Goal: Information Seeking & Learning: Learn about a topic

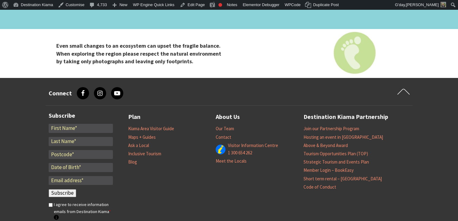
scroll to position [2541, 0]
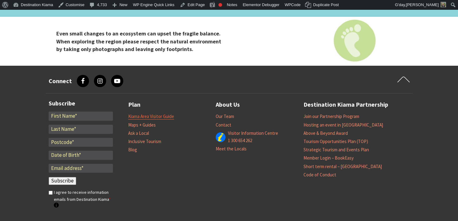
click at [158, 114] on link "Kiama Area Visitor Guide" at bounding box center [151, 117] width 46 height 6
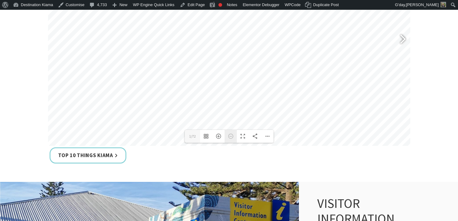
scroll to position [337, 0]
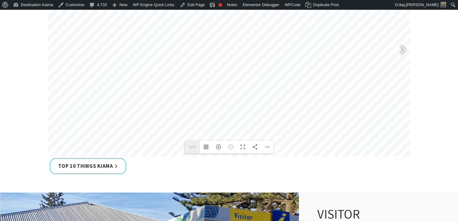
click at [192, 144] on label "1/72" at bounding box center [192, 147] width 15 height 13
click at [192, 144] on input "1" at bounding box center [192, 147] width 15 height 13
click at [403, 53] on div at bounding box center [400, 51] width 14 height 22
click at [58, 58] on div at bounding box center [58, 51] width 14 height 22
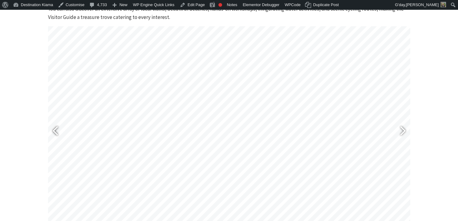
scroll to position [245, 0]
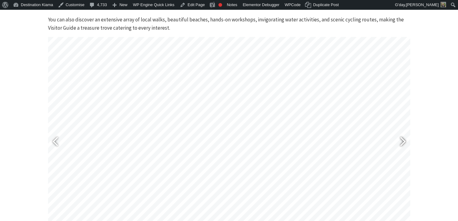
click at [409, 137] on div at bounding box center [402, 142] width 15 height 31
type input "45"
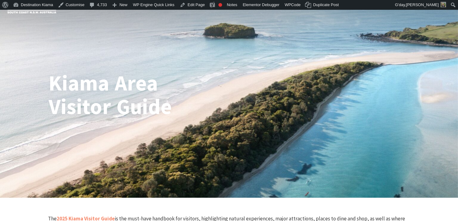
scroll to position [0, 0]
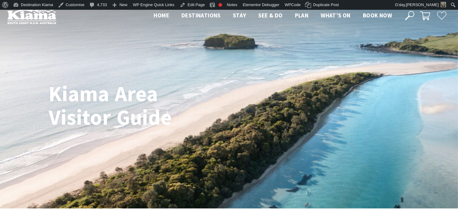
click at [20, 14] on img at bounding box center [31, 15] width 49 height 17
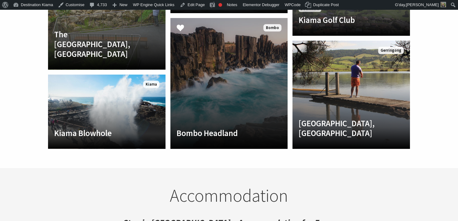
scroll to position [1439, 0]
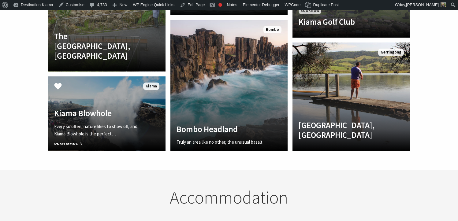
click at [141, 77] on link "Another Image Used Kiama Blowhole Every so often, nature likes to show off, and…" at bounding box center [107, 114] width 118 height 74
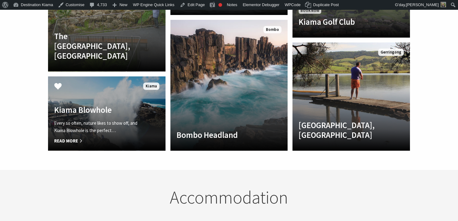
click at [81, 137] on span "Read More" at bounding box center [98, 140] width 88 height 7
